Goal: Information Seeking & Learning: Learn about a topic

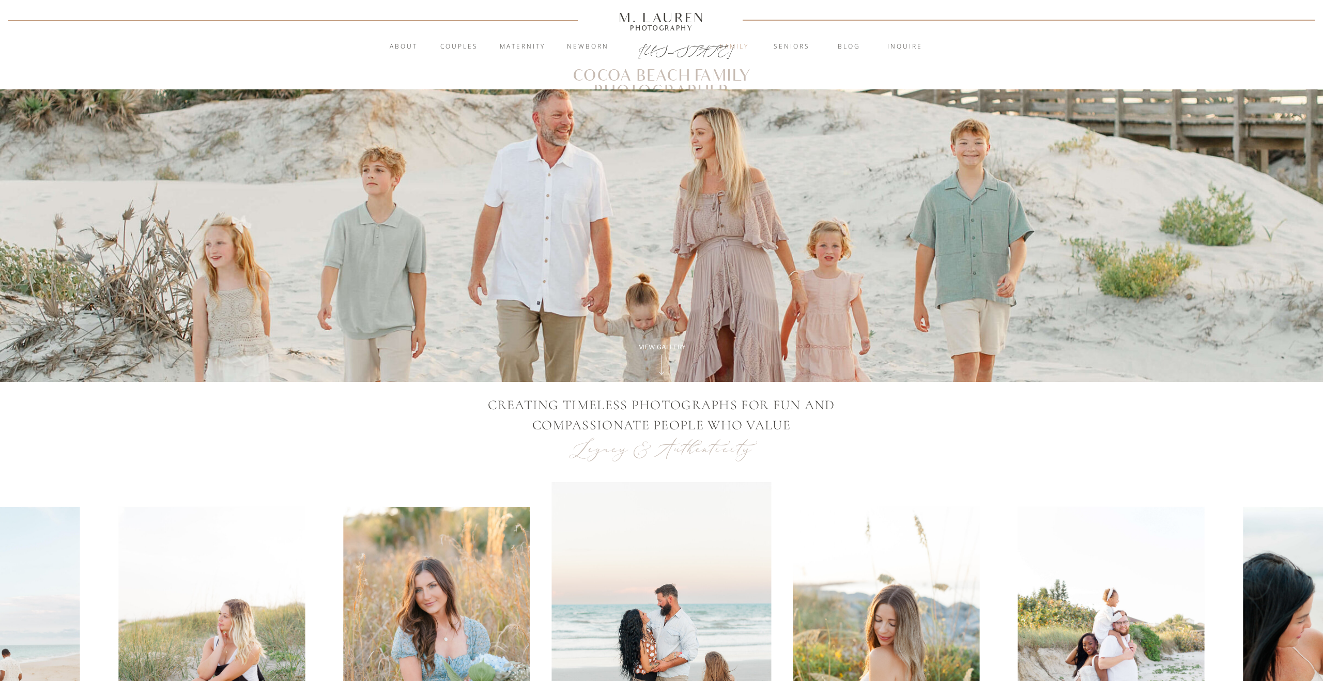
click at [738, 48] on nav "Family" at bounding box center [734, 47] width 56 height 10
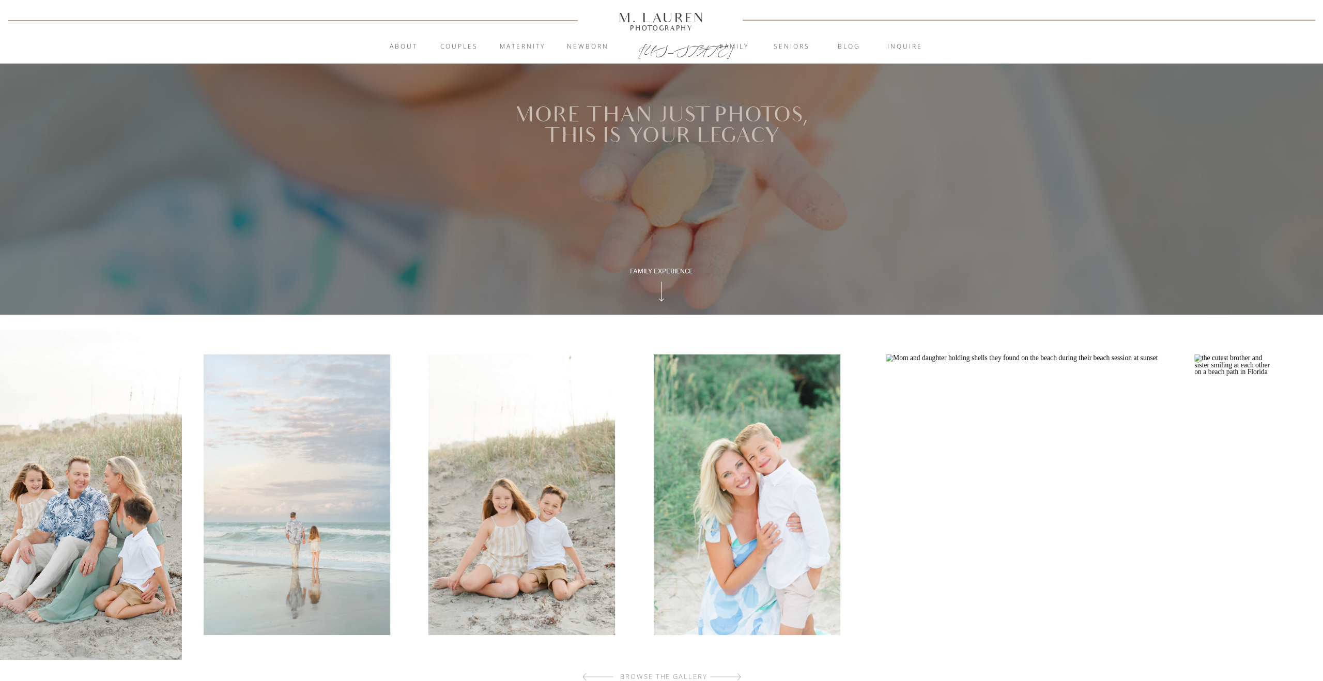
click at [132, 427] on img at bounding box center [72, 495] width 220 height 330
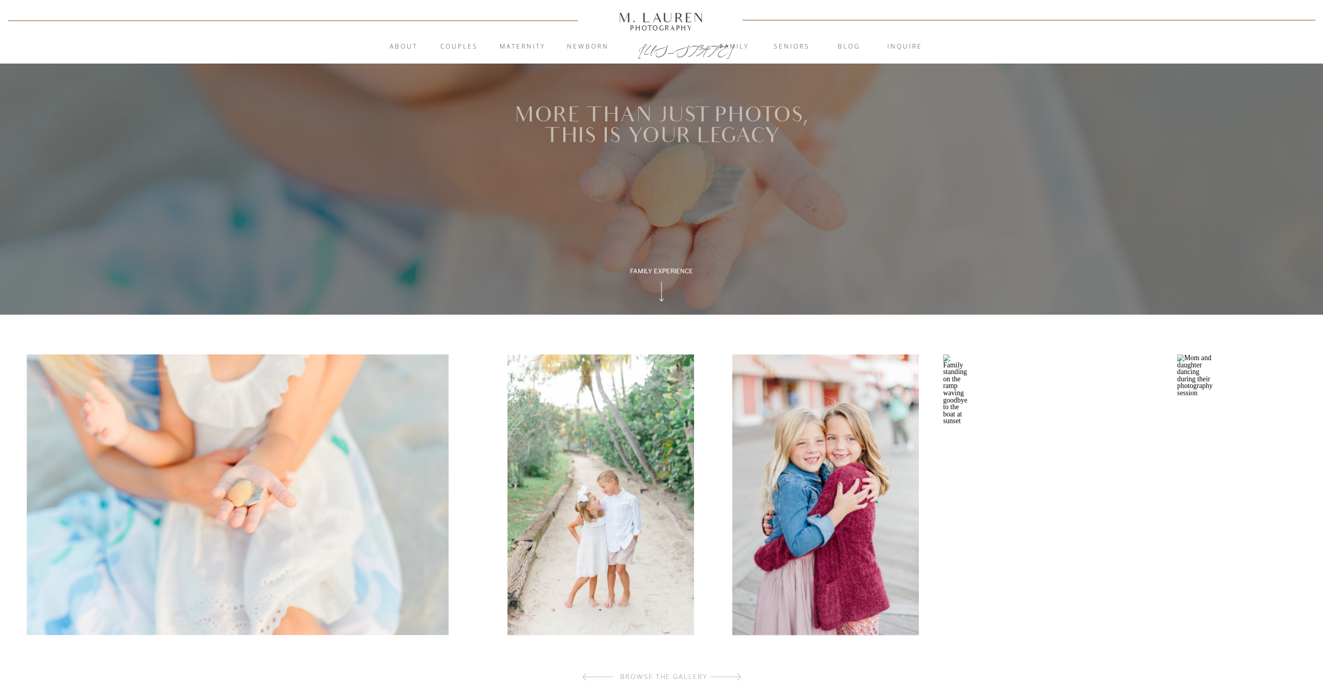
click at [254, 516] on img at bounding box center [238, 494] width 422 height 281
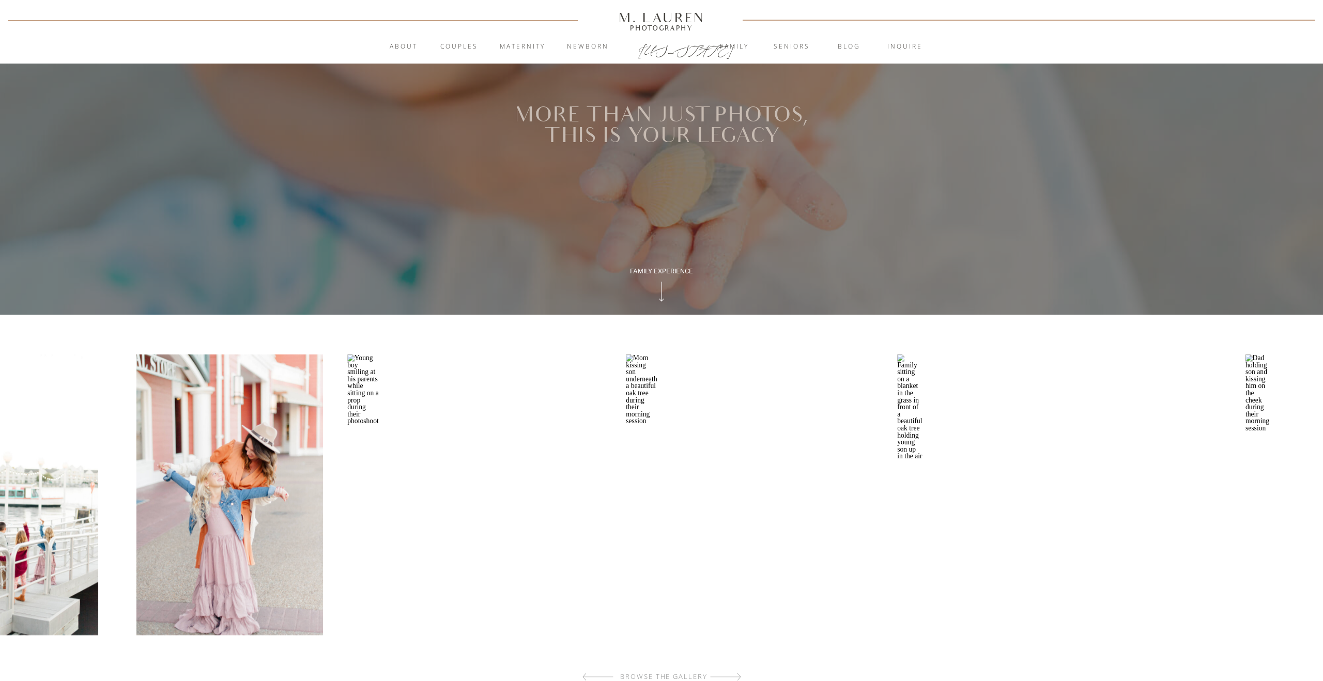
click at [0, 506] on img at bounding box center [5, 494] width 187 height 281
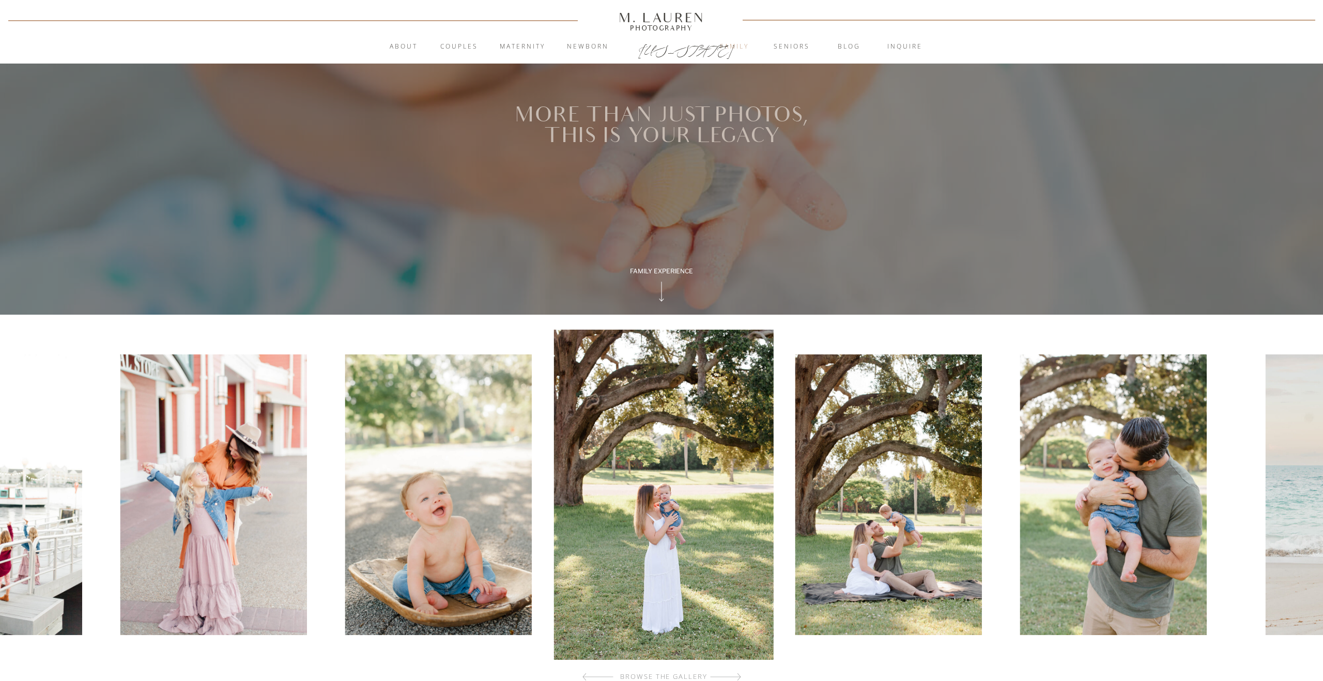
click at [738, 47] on nav "Family" at bounding box center [734, 47] width 56 height 10
click at [851, 47] on nav "blog" at bounding box center [849, 47] width 56 height 10
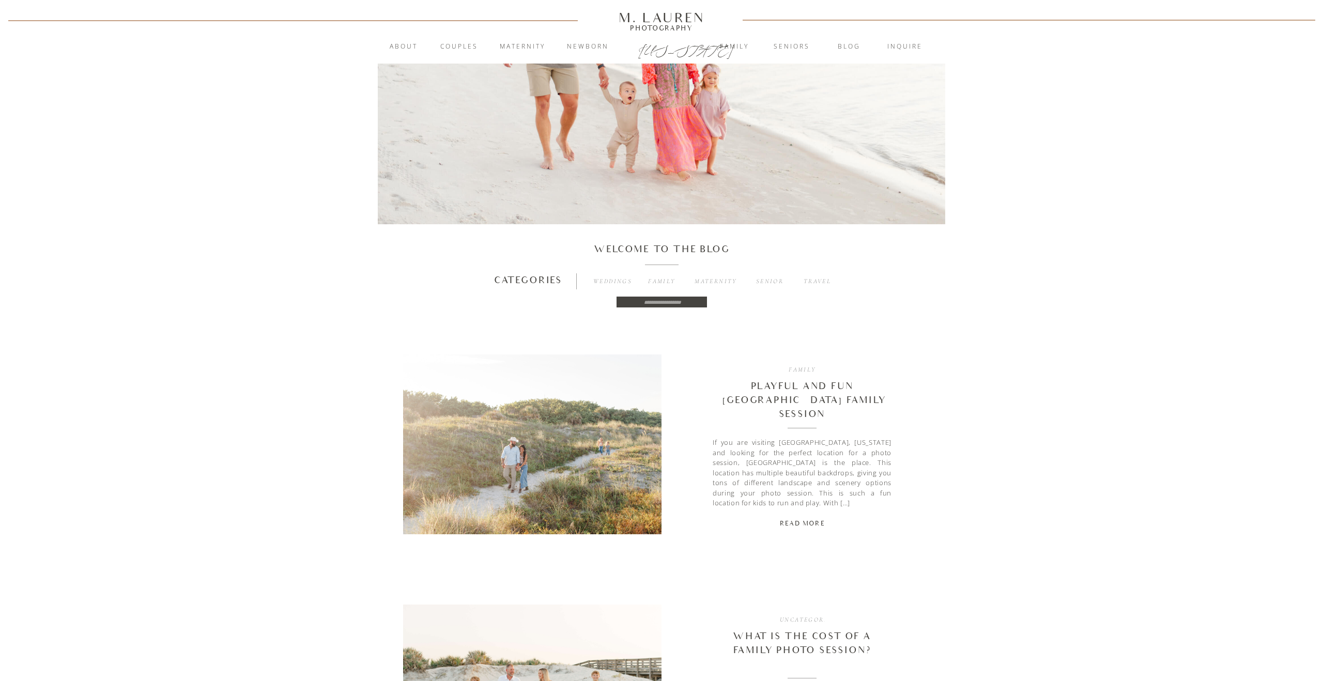
scroll to position [447, 0]
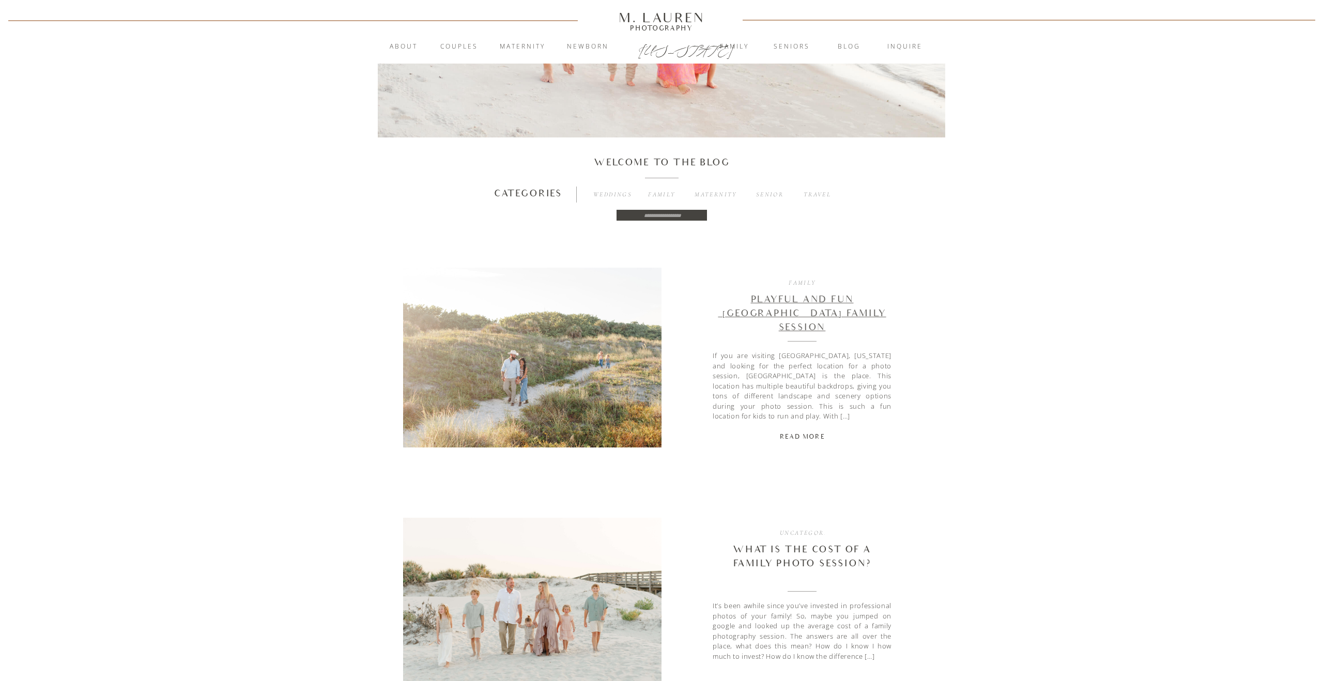
click at [729, 304] on link "Playful And Fun [GEOGRAPHIC_DATA] Family Session" at bounding box center [802, 313] width 168 height 39
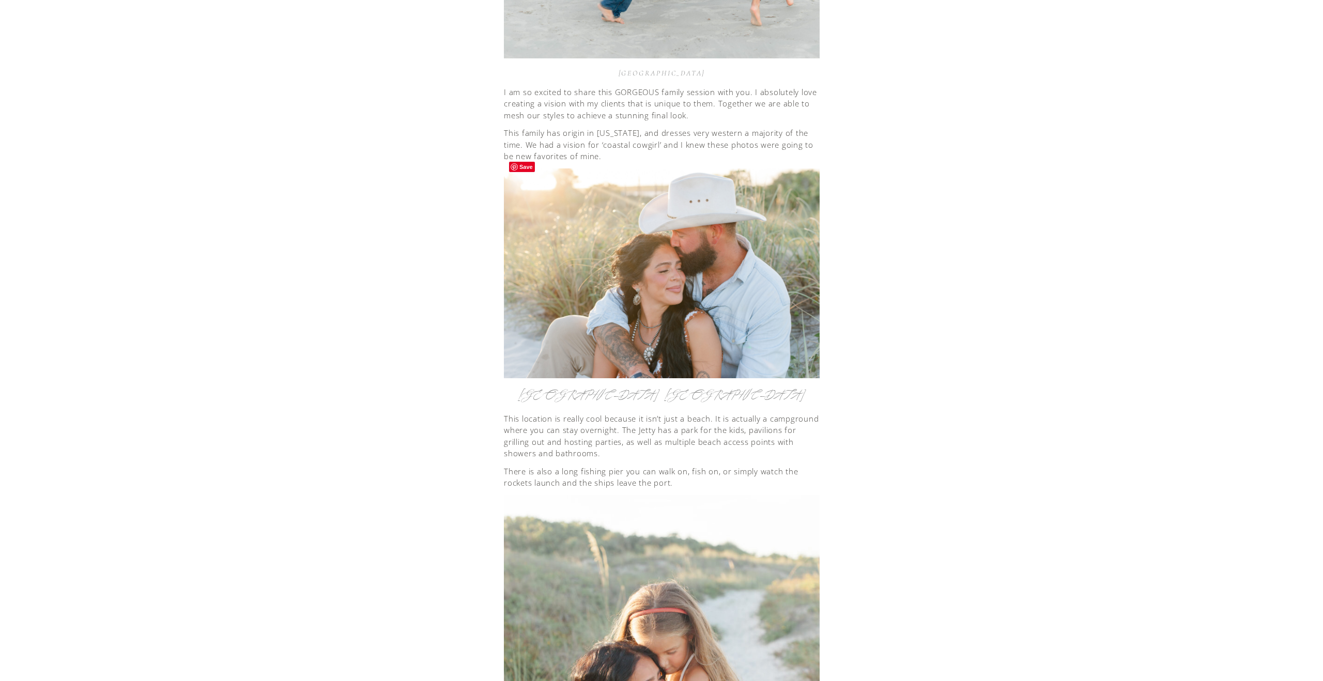
scroll to position [821, 0]
